Goal: Check status: Check status

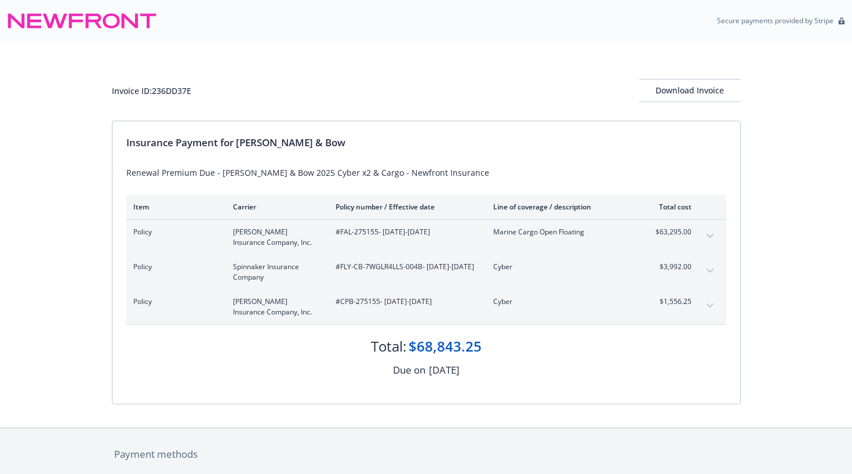
scroll to position [224, 0]
